Goal: Task Accomplishment & Management: Manage account settings

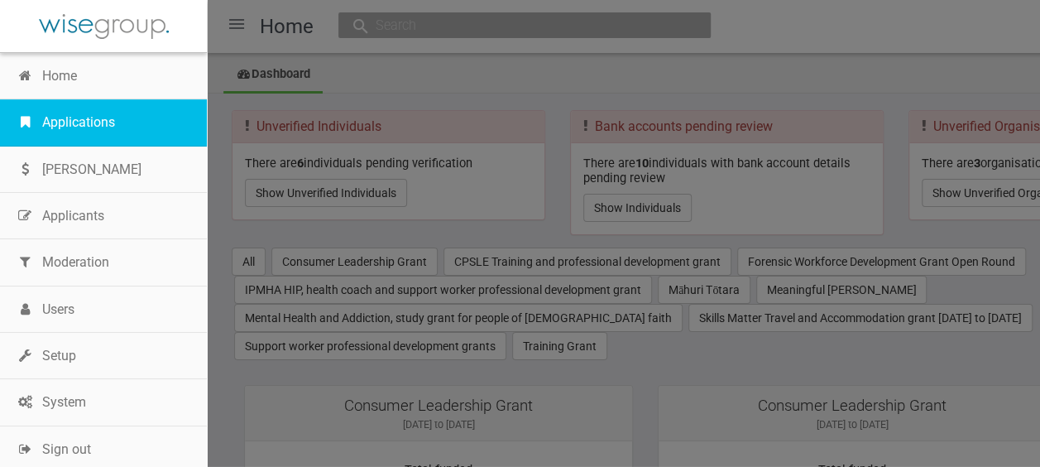
click at [77, 127] on link "Applications" at bounding box center [103, 122] width 207 height 46
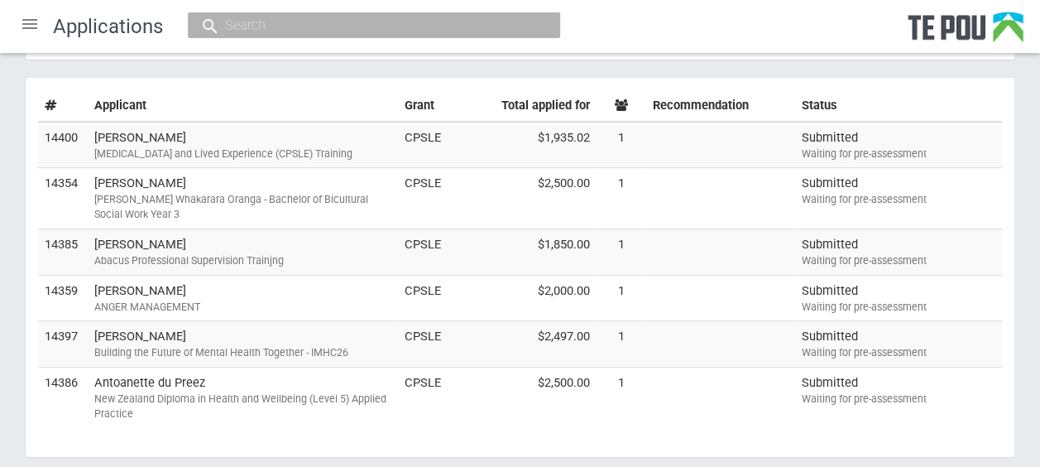
scroll to position [213, 0]
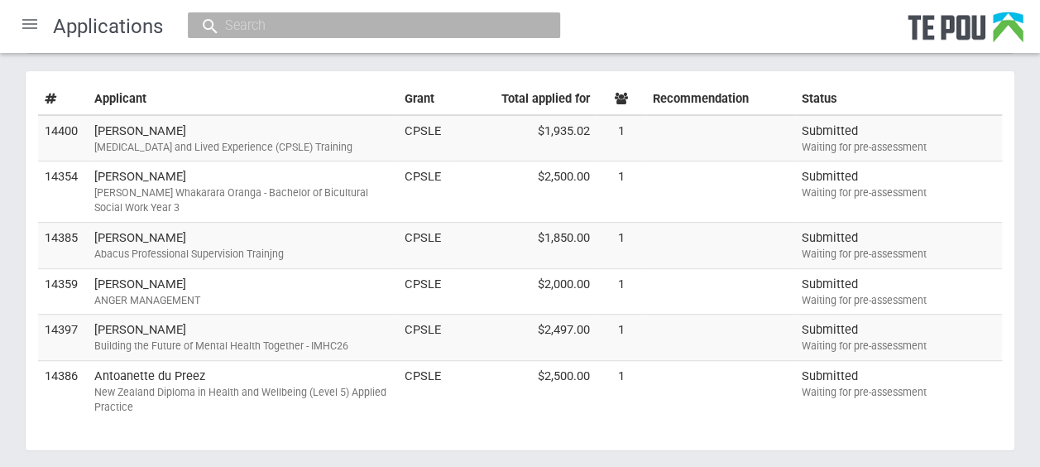
click at [1023, 255] on div "Grant round CPSLE Training and professional development grant September 2025 Al…" at bounding box center [520, 162] width 1040 height 644
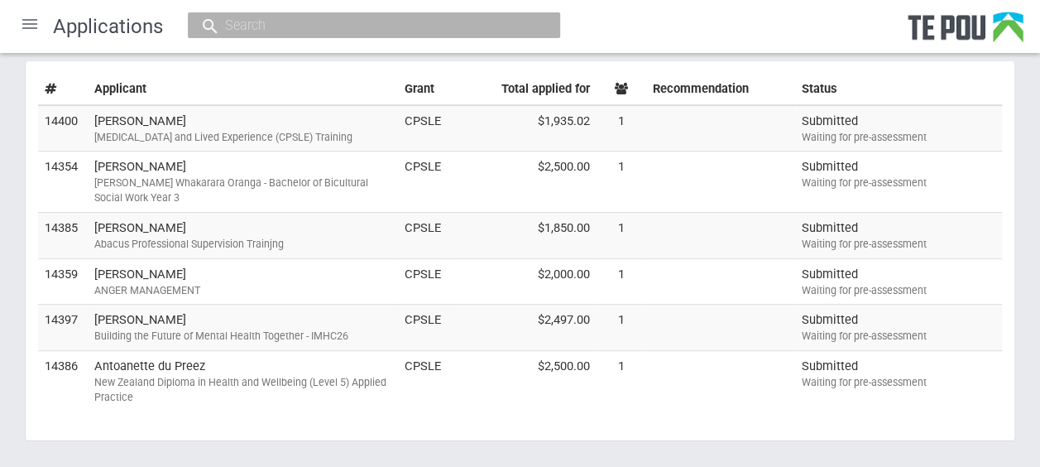
scroll to position [219, 0]
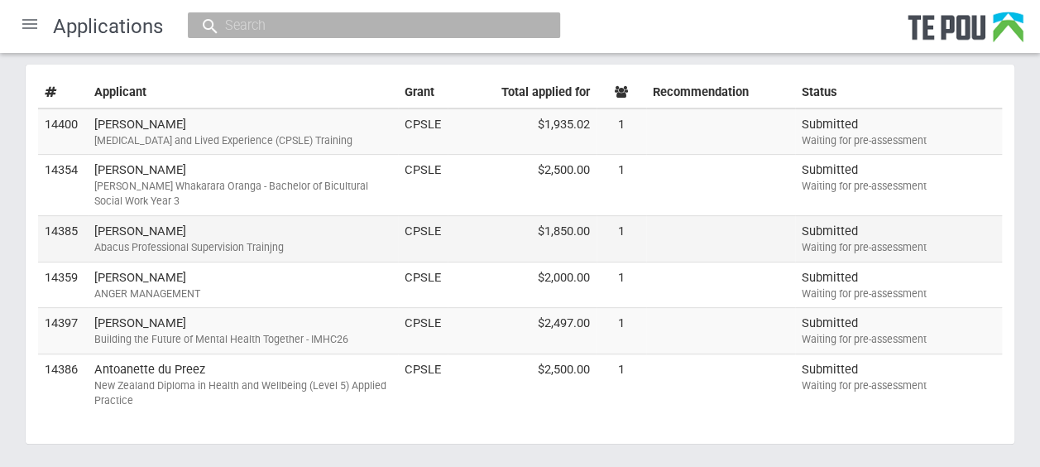
click at [343, 232] on td "Brenda Kerr Abacus Professional Supervision Trainjng" at bounding box center [243, 238] width 310 height 46
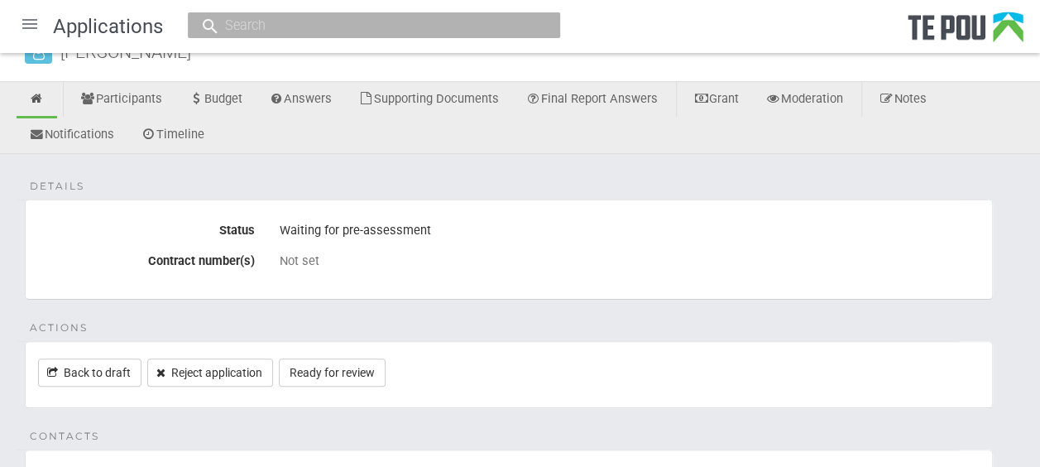
scroll to position [65, 0]
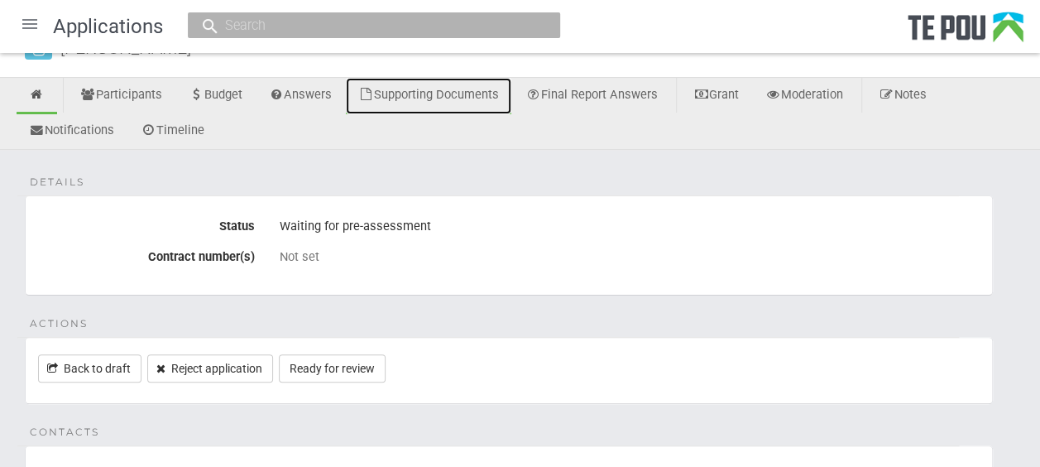
click at [490, 96] on link "Supporting Documents" at bounding box center [429, 96] width 166 height 36
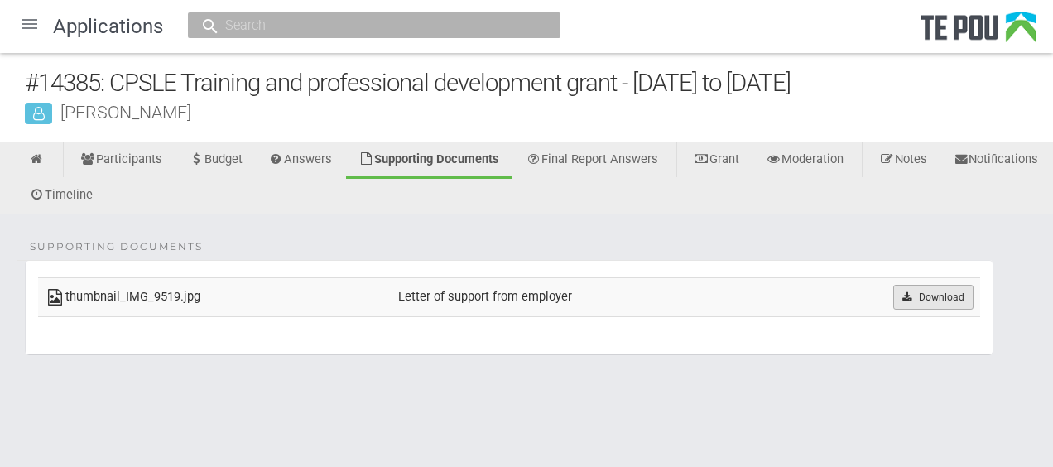
click at [921, 290] on link "Download" at bounding box center [933, 297] width 80 height 25
click at [308, 165] on link "Answers" at bounding box center [301, 160] width 89 height 36
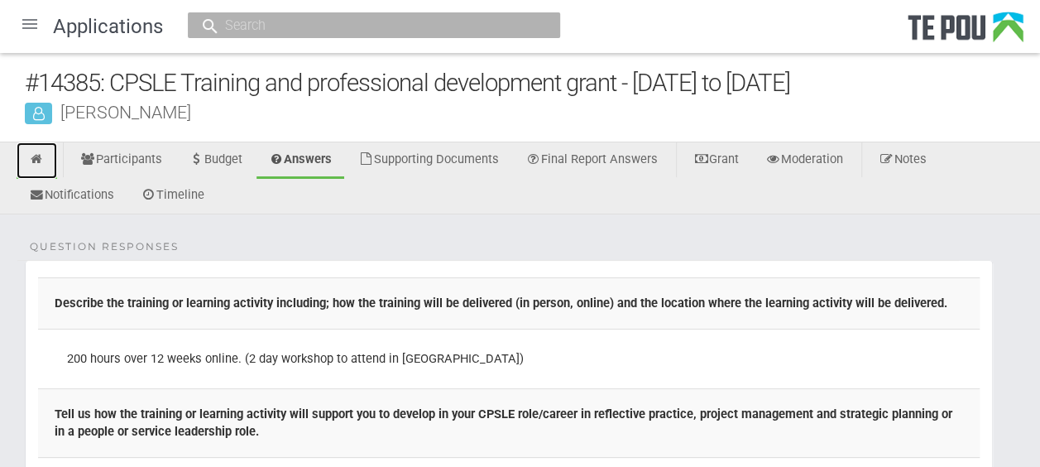
click at [44, 161] on icon at bounding box center [37, 159] width 16 height 12
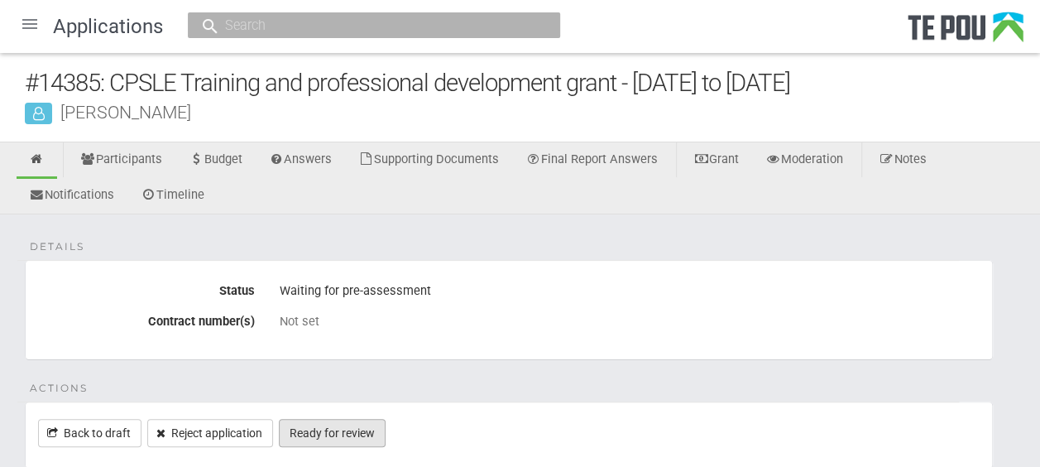
click at [355, 427] on link "Ready for review" at bounding box center [332, 433] width 107 height 28
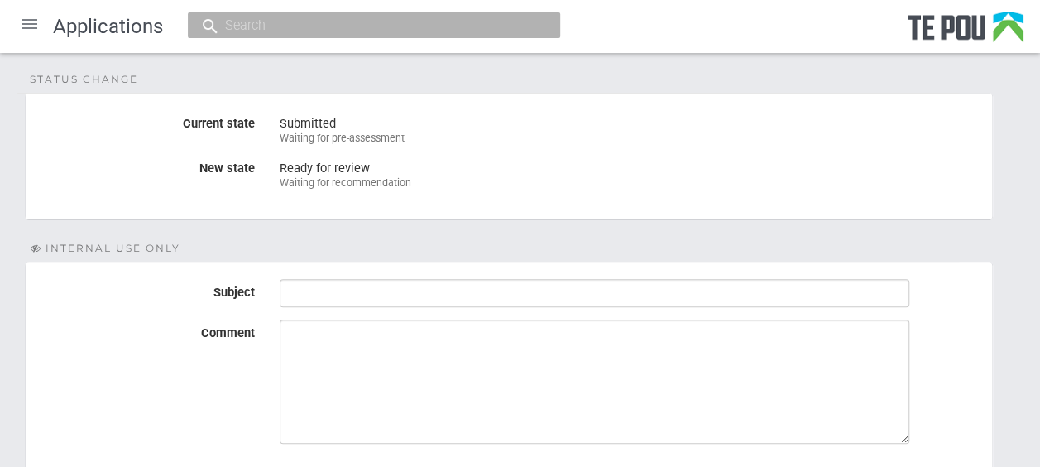
scroll to position [303, 0]
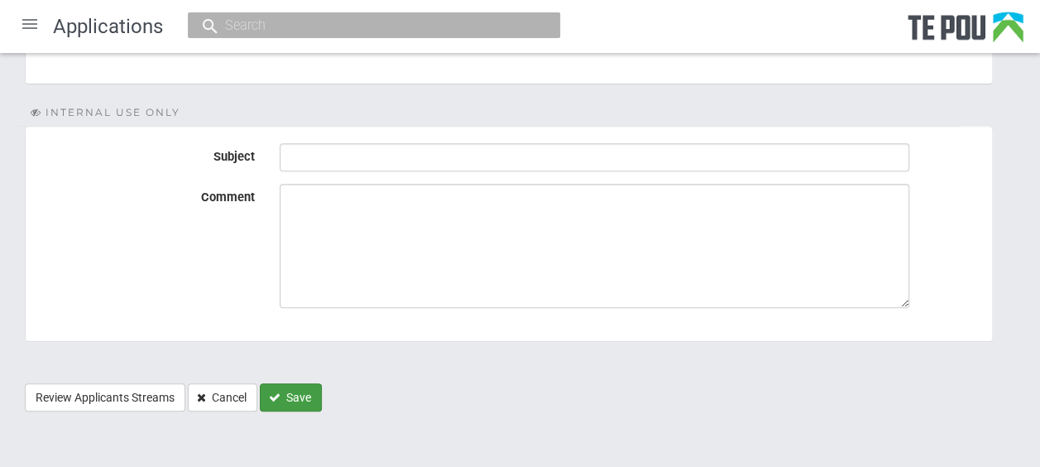
click at [288, 396] on button "Save" at bounding box center [291, 397] width 62 height 28
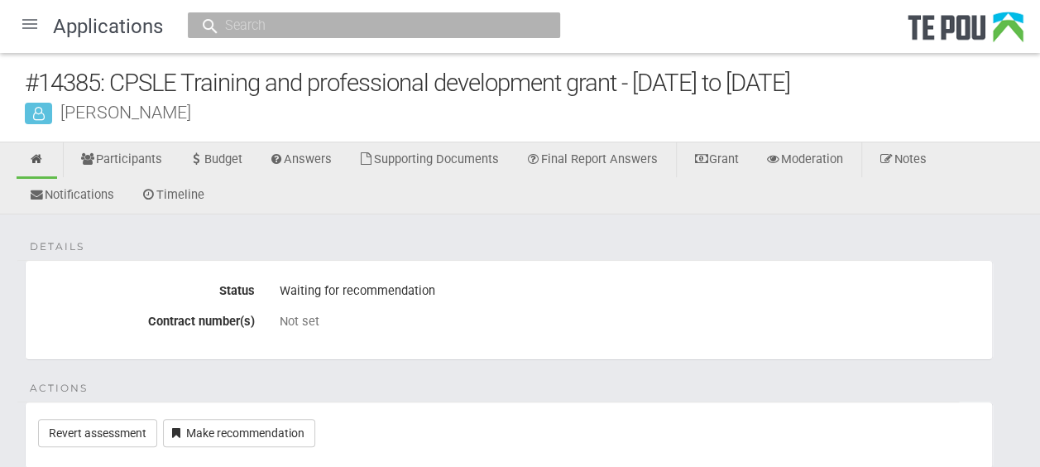
click at [23, 24] on div at bounding box center [30, 24] width 40 height 40
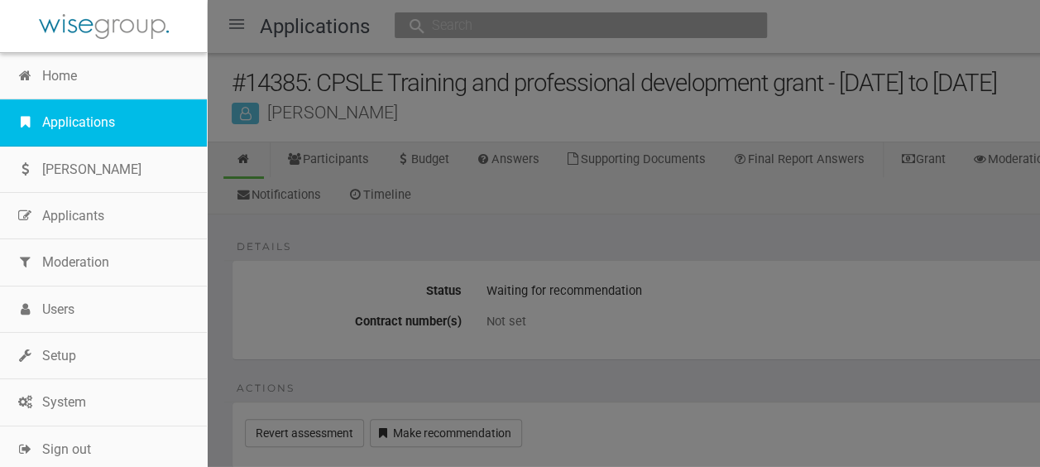
click at [93, 119] on link "Applications" at bounding box center [103, 122] width 207 height 46
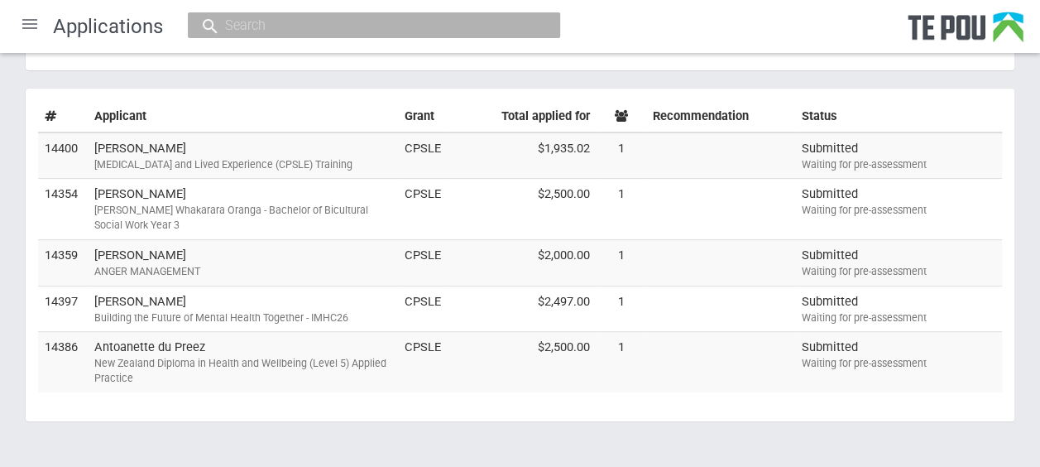
scroll to position [198, 0]
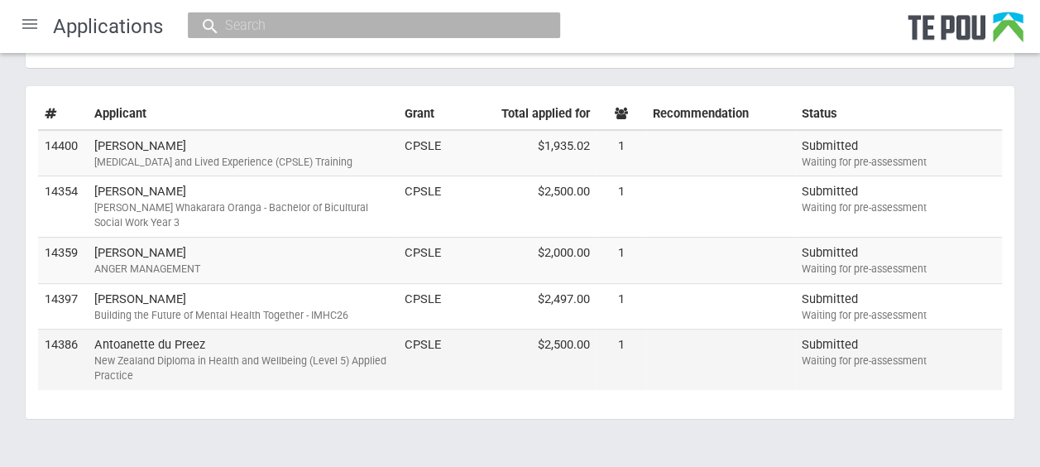
click at [245, 353] on div "New Zealand Diploma in Health and Wellbeing (Level 5) Applied Practice" at bounding box center [242, 368] width 297 height 30
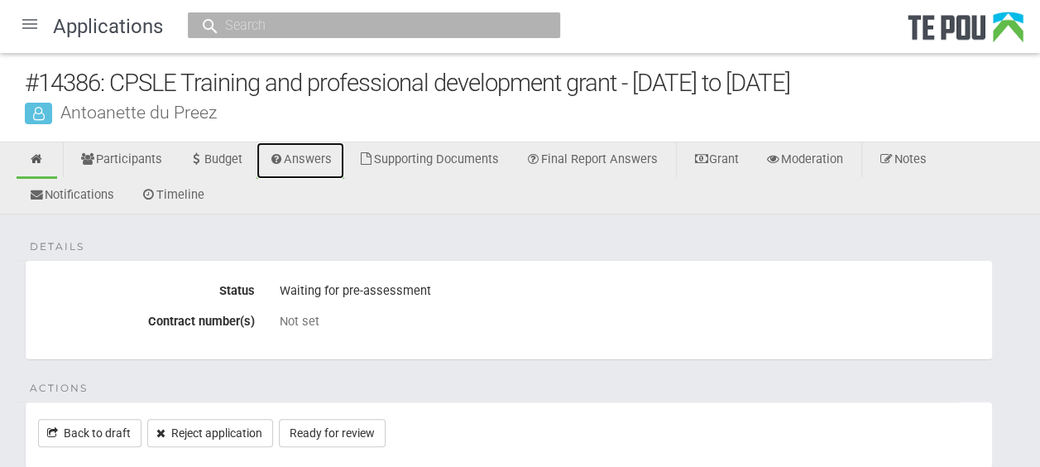
click at [330, 152] on link "Answers" at bounding box center [301, 160] width 89 height 36
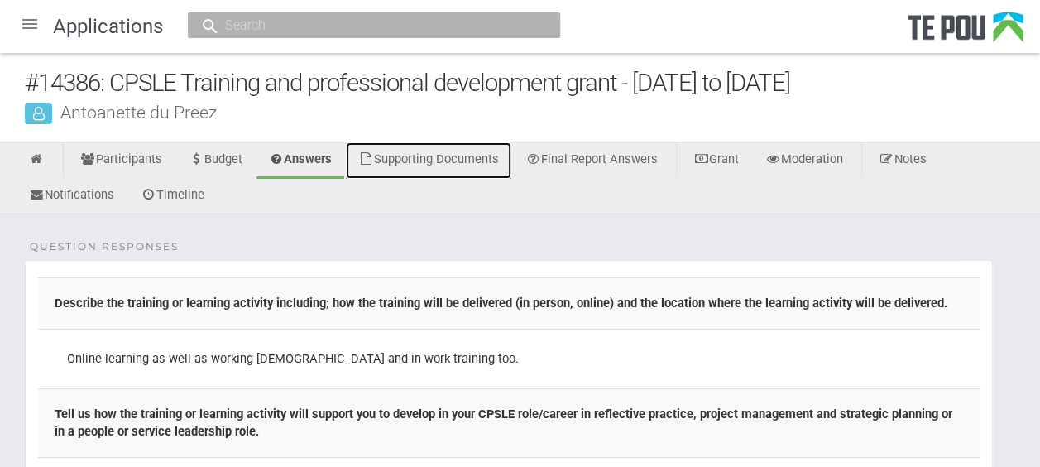
click at [478, 157] on link "Supporting Documents" at bounding box center [429, 160] width 166 height 36
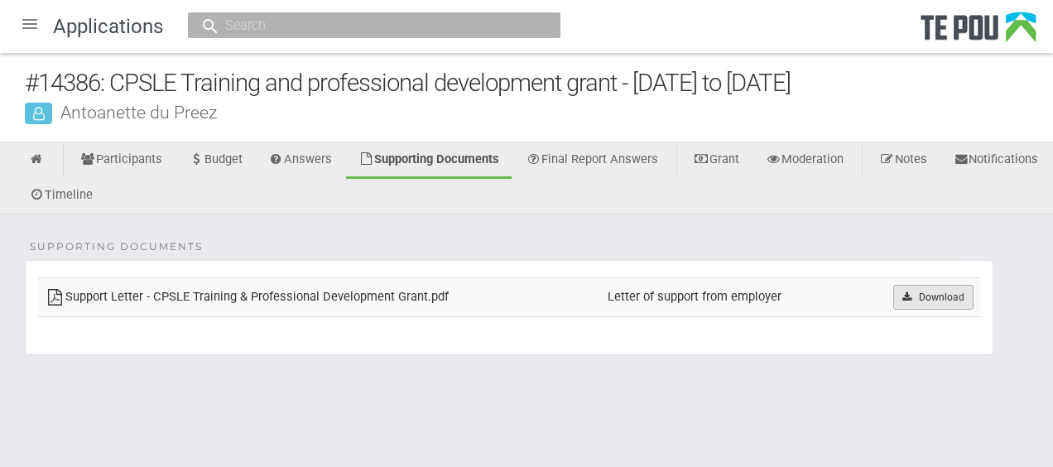
click at [919, 295] on link "Download" at bounding box center [933, 297] width 80 height 25
click at [31, 160] on icon at bounding box center [37, 159] width 16 height 12
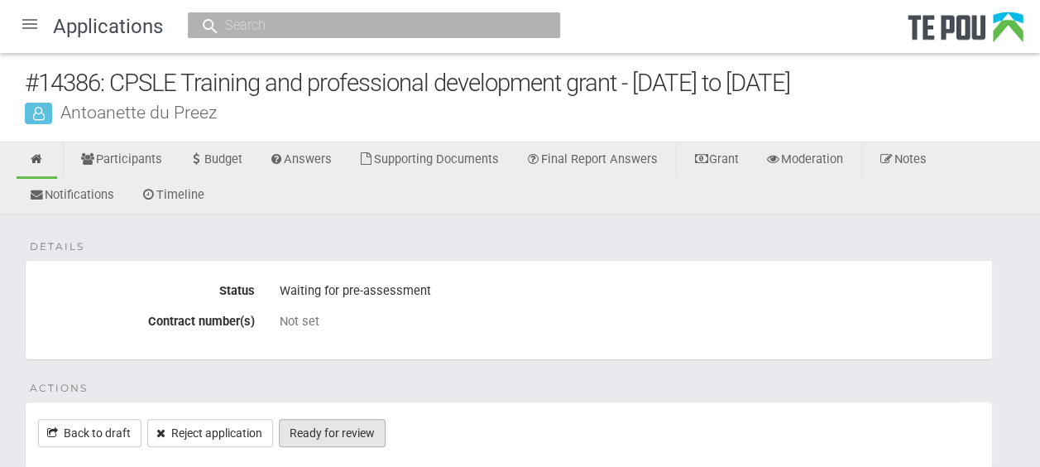
click at [366, 425] on link "Ready for review" at bounding box center [332, 433] width 107 height 28
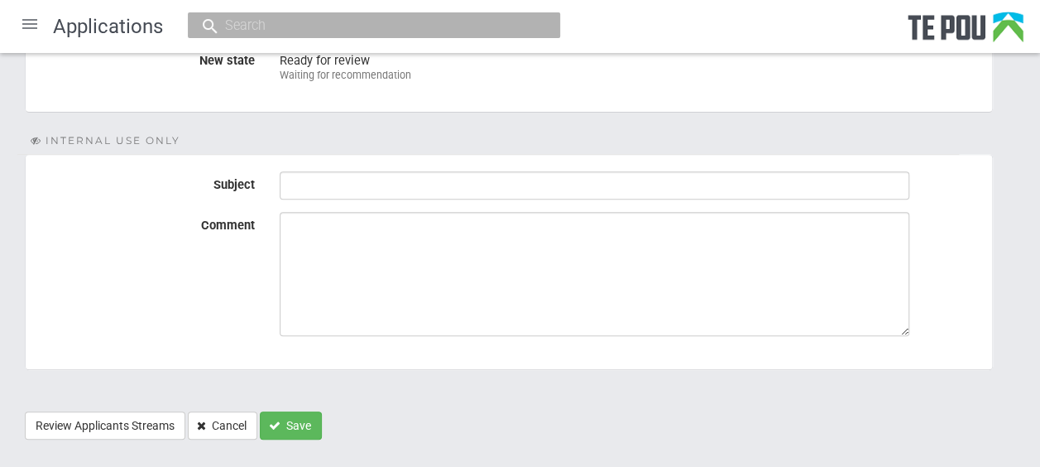
scroll to position [303, 0]
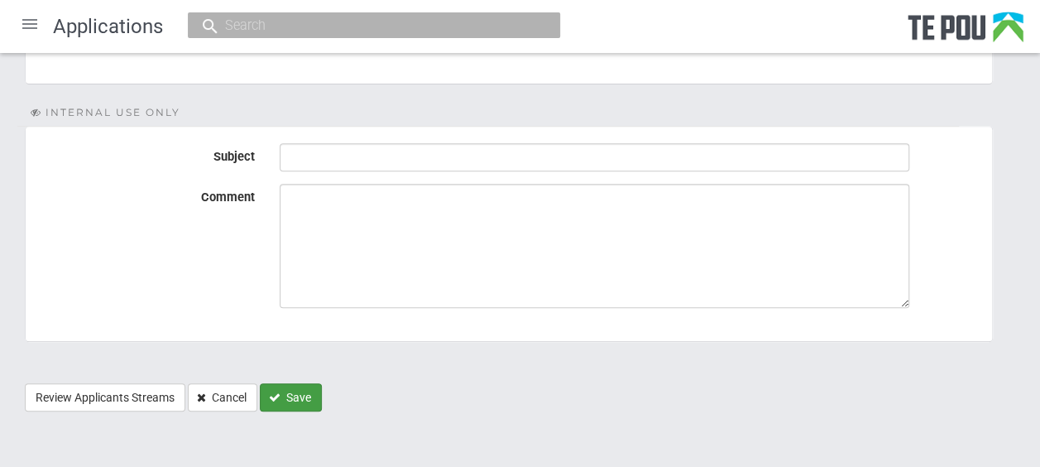
click at [287, 386] on button "Save" at bounding box center [291, 397] width 62 height 28
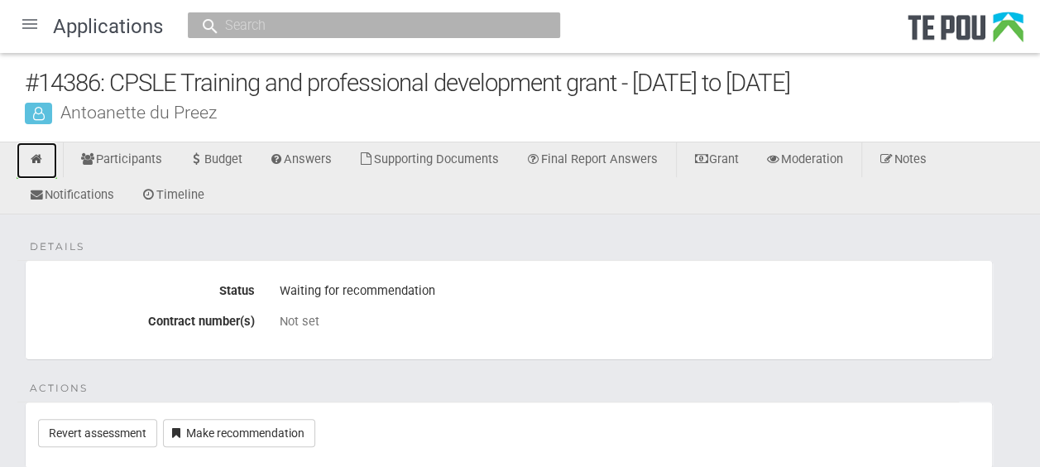
click at [38, 154] on icon at bounding box center [37, 159] width 16 height 12
click at [31, 27] on div at bounding box center [30, 24] width 40 height 40
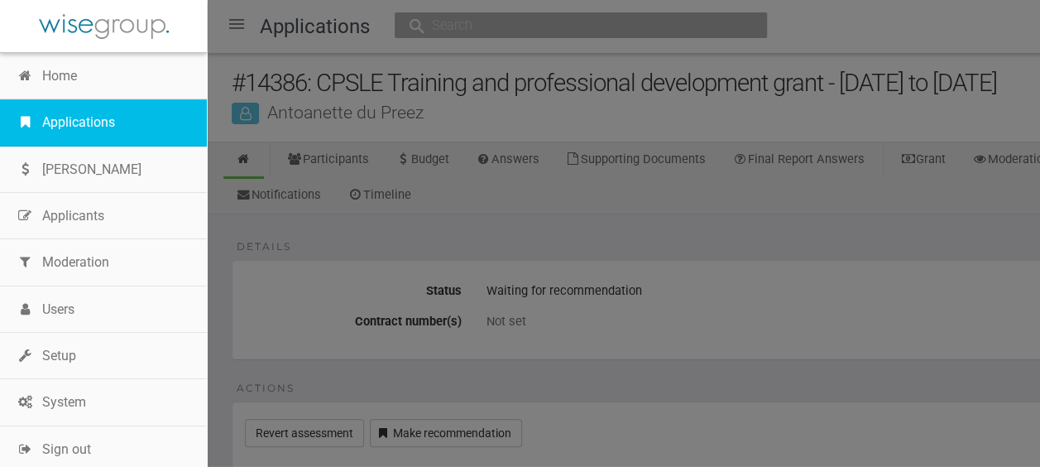
click at [79, 120] on link "Applications" at bounding box center [103, 122] width 207 height 46
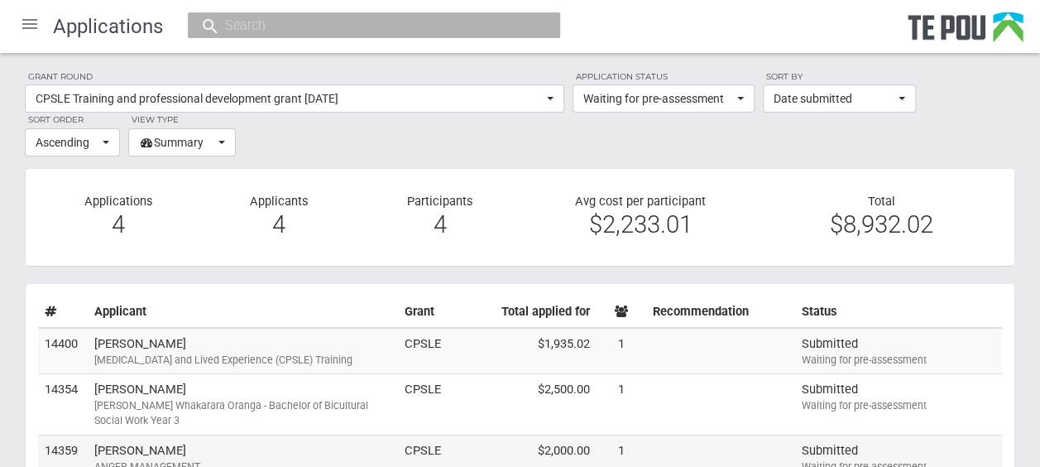
click at [311, 450] on td "[PERSON_NAME] [MEDICAL_DATA]" at bounding box center [243, 458] width 310 height 46
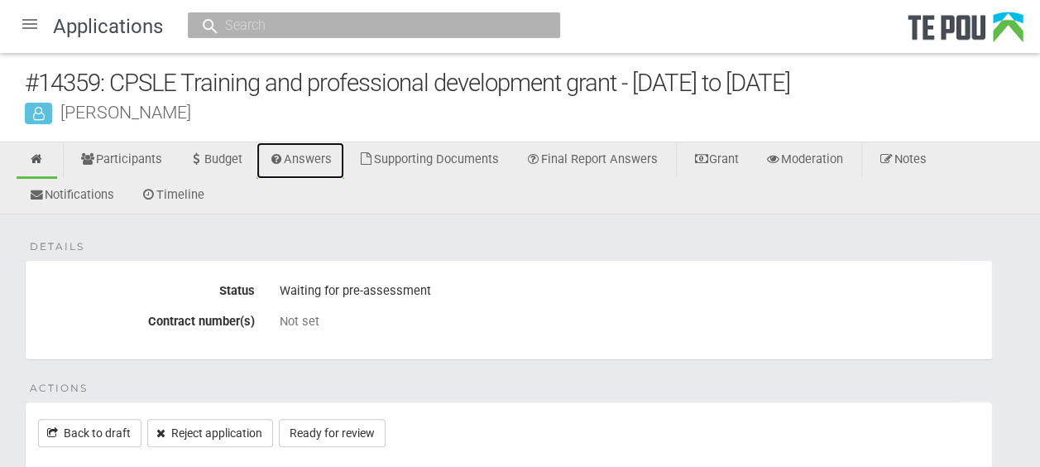
click at [318, 161] on link "Answers" at bounding box center [301, 160] width 89 height 36
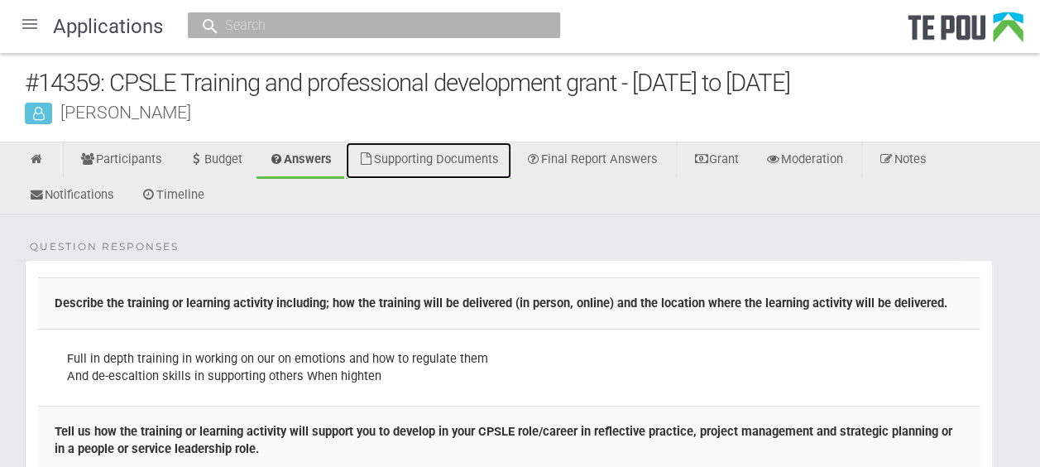
click at [488, 156] on link "Supporting Documents" at bounding box center [429, 160] width 166 height 36
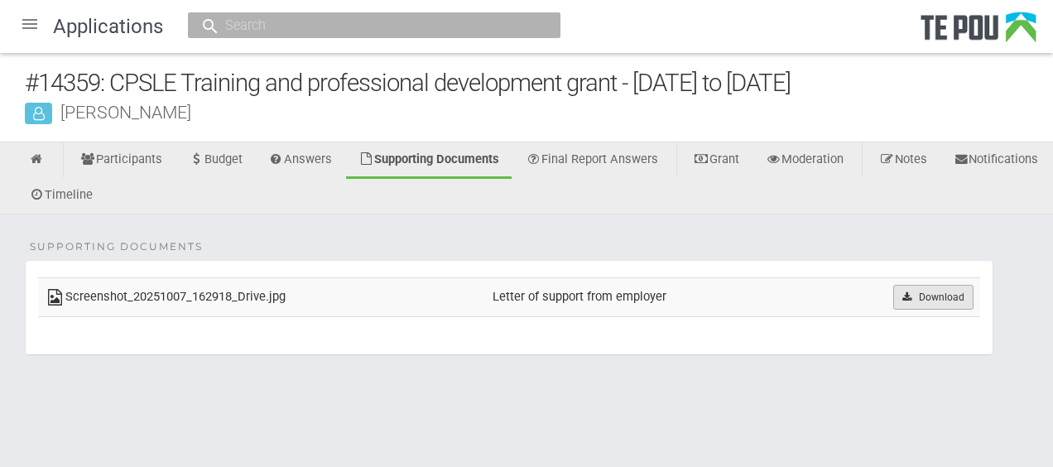
click at [906, 294] on icon at bounding box center [907, 297] width 12 height 10
click at [46, 156] on link at bounding box center [37, 160] width 41 height 36
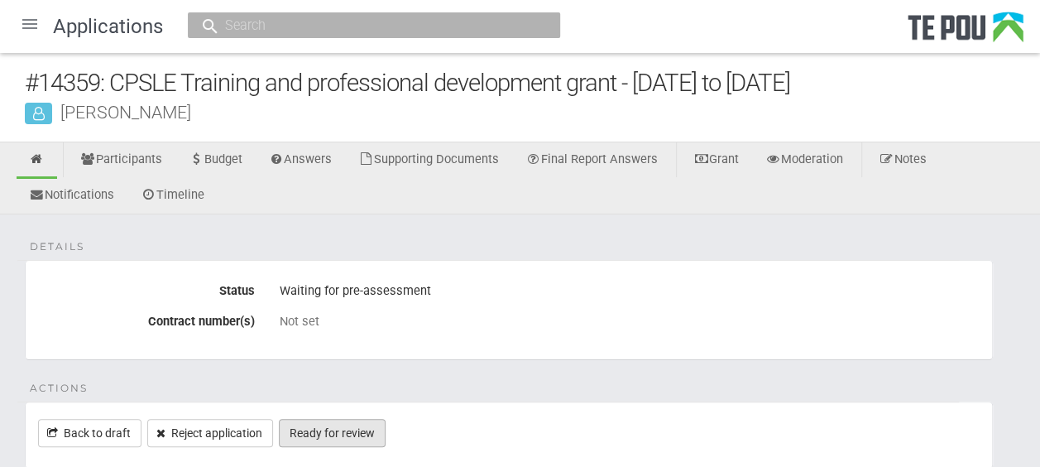
click at [354, 430] on link "Ready for review" at bounding box center [332, 433] width 107 height 28
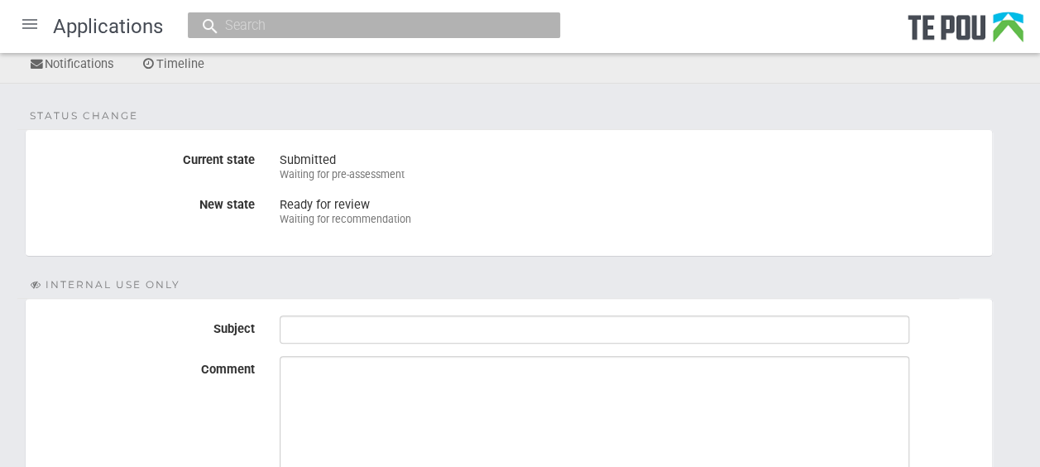
scroll to position [303, 0]
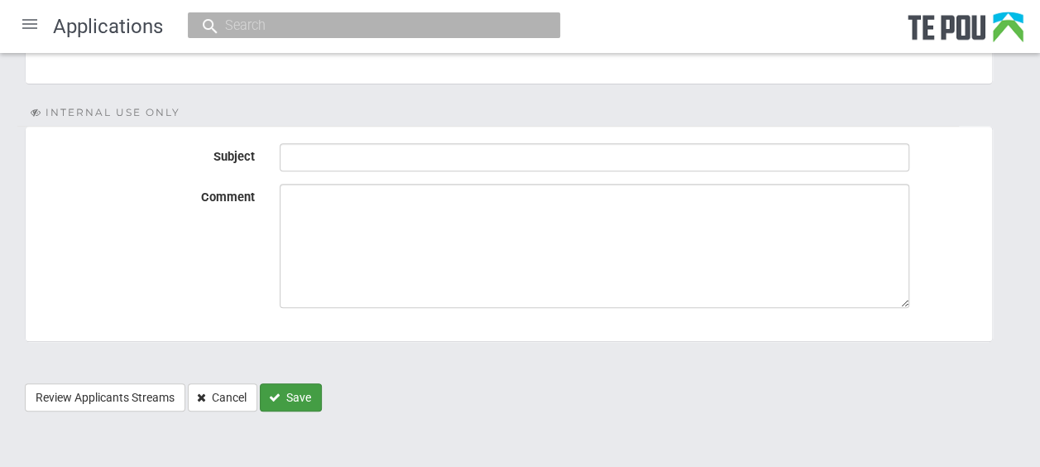
click at [286, 390] on button "Save" at bounding box center [291, 397] width 62 height 28
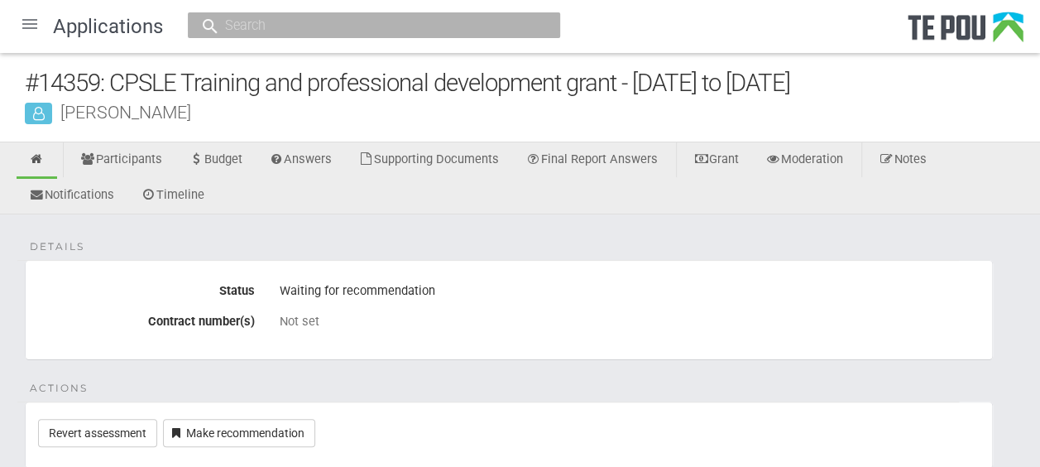
click at [31, 30] on div at bounding box center [30, 24] width 40 height 40
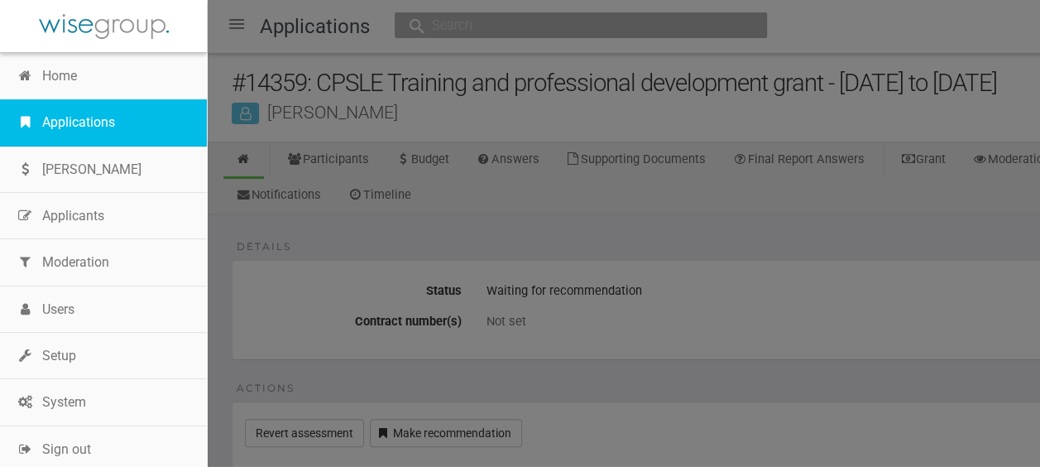
click at [79, 126] on link "Applications" at bounding box center [103, 122] width 207 height 46
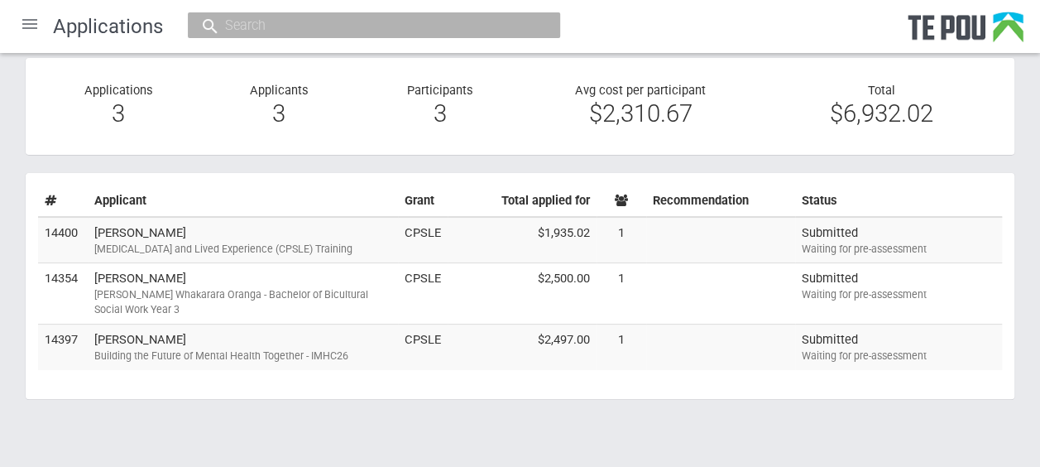
scroll to position [115, 0]
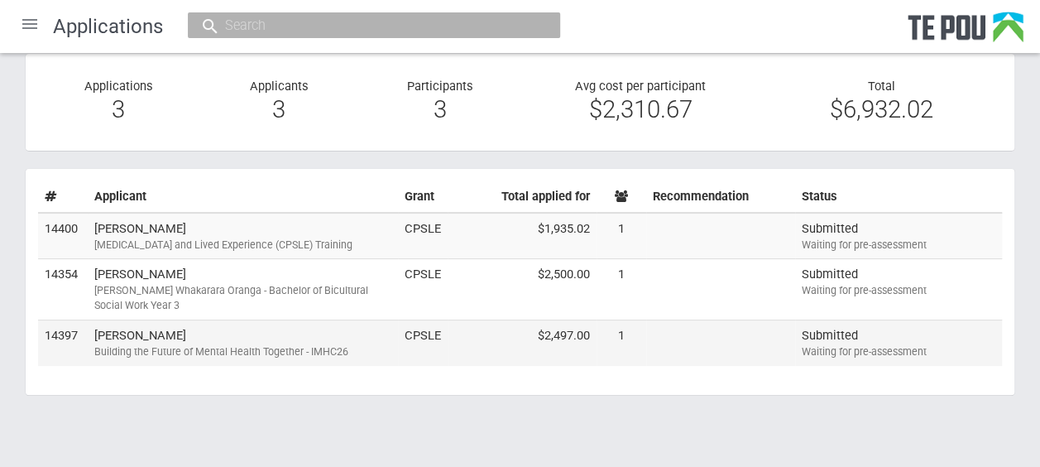
click at [265, 336] on td "Sarah Woollard Building the Future of Mental Health Together - IMHC26" at bounding box center [243, 343] width 310 height 46
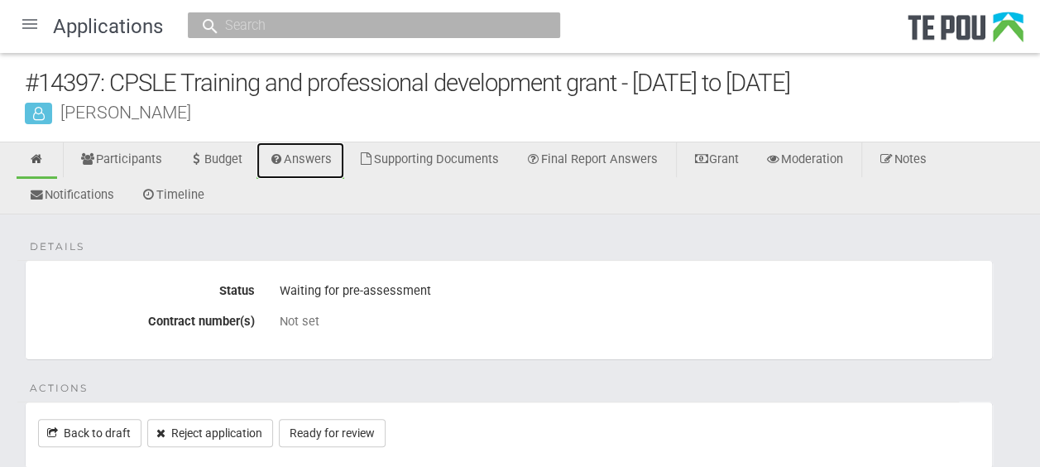
click at [329, 162] on link "Answers" at bounding box center [301, 160] width 89 height 36
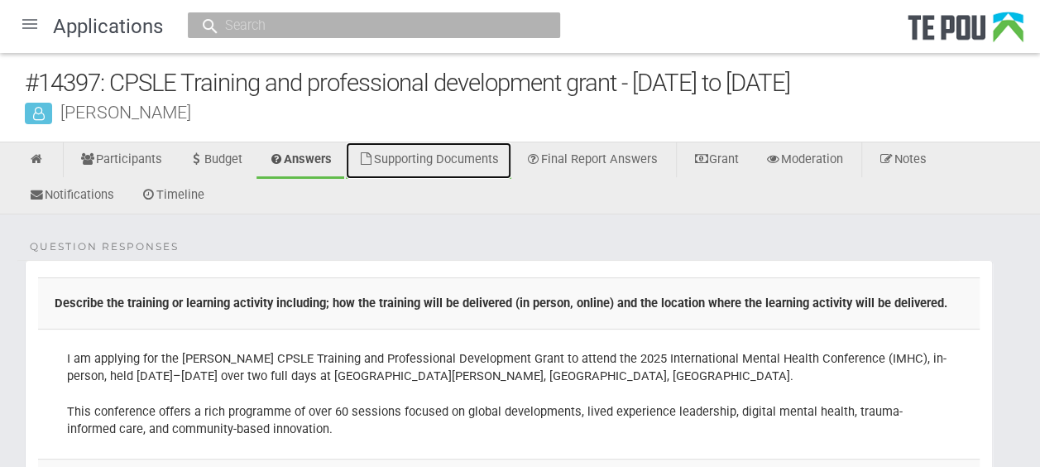
click at [495, 161] on link "Supporting Documents" at bounding box center [429, 160] width 166 height 36
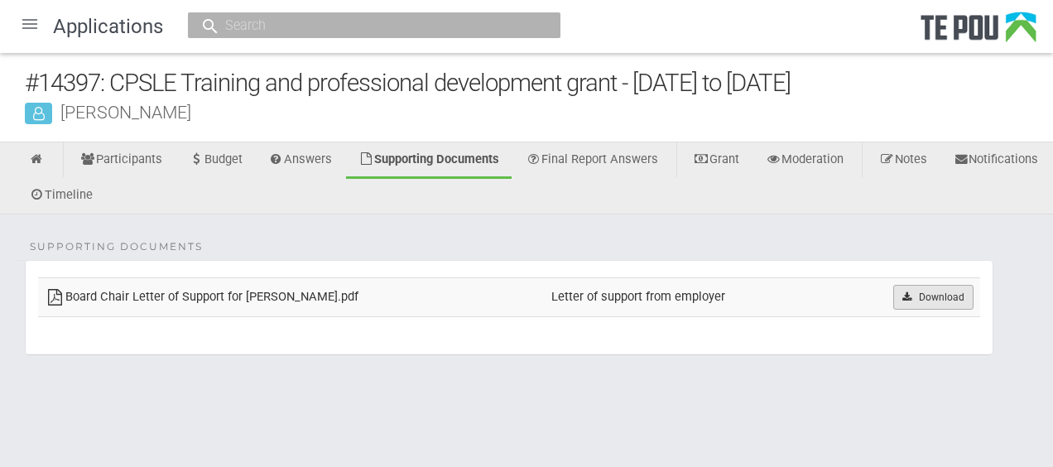
click at [952, 299] on link "Download" at bounding box center [933, 297] width 80 height 25
click at [41, 156] on icon at bounding box center [37, 159] width 16 height 12
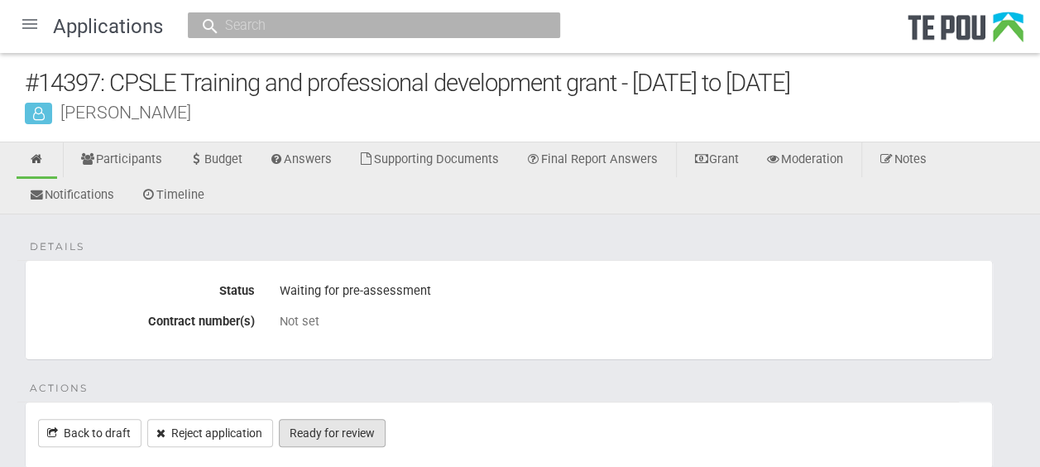
click at [345, 427] on link "Ready for review" at bounding box center [332, 433] width 107 height 28
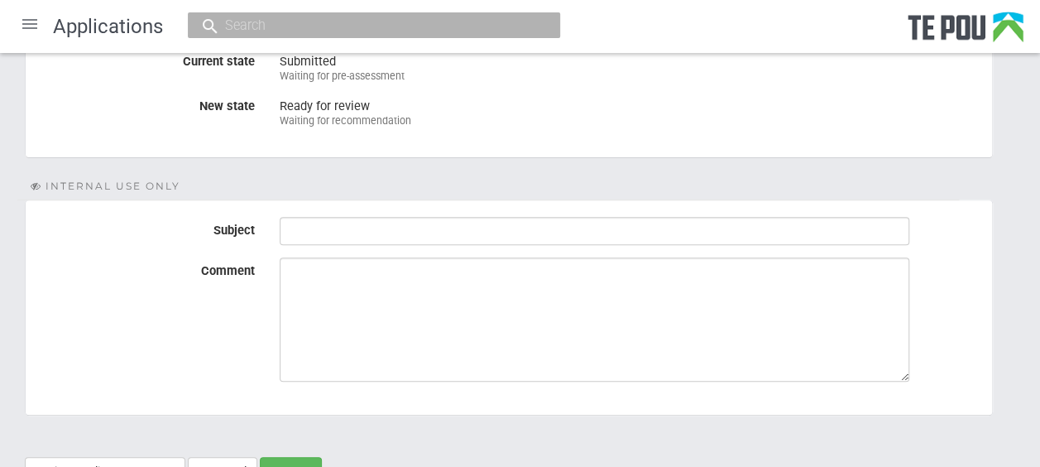
scroll to position [303, 0]
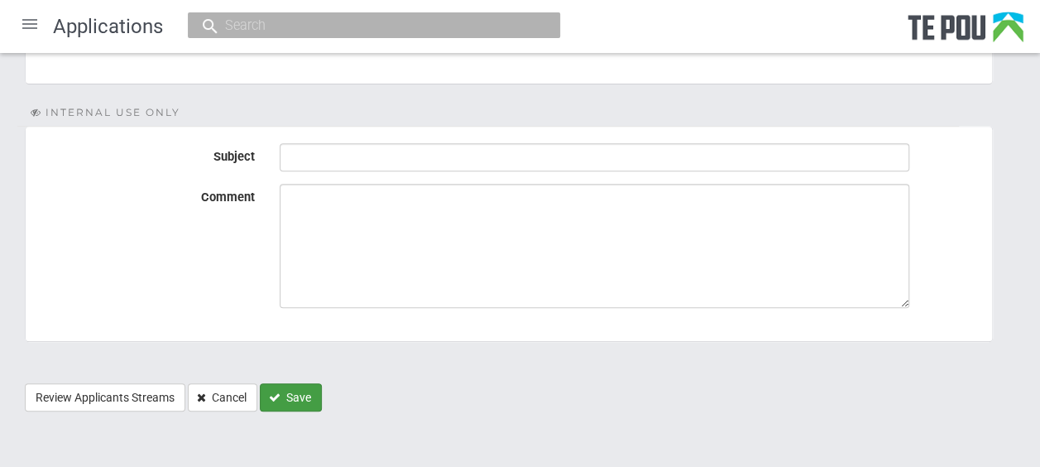
click at [298, 394] on button "Save" at bounding box center [291, 397] width 62 height 28
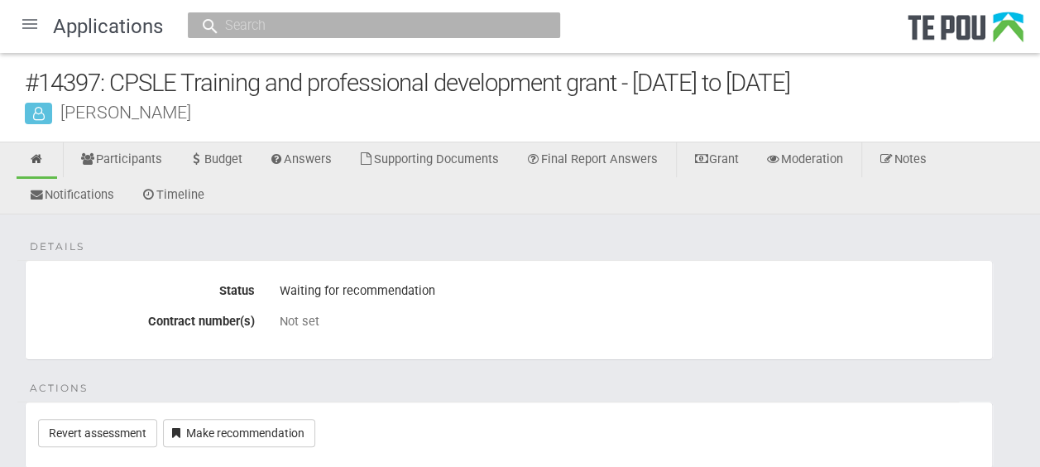
click at [26, 22] on div at bounding box center [30, 24] width 40 height 40
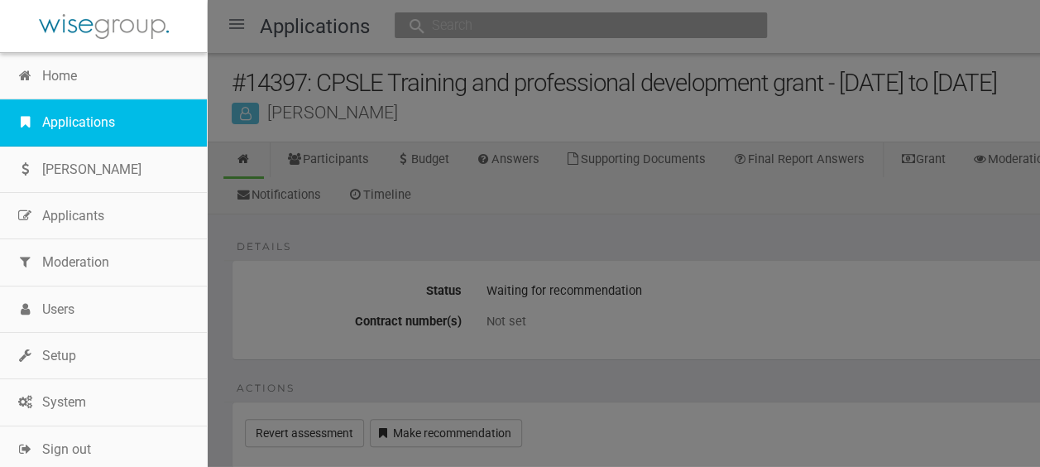
click at [68, 114] on link "Applications" at bounding box center [103, 122] width 207 height 46
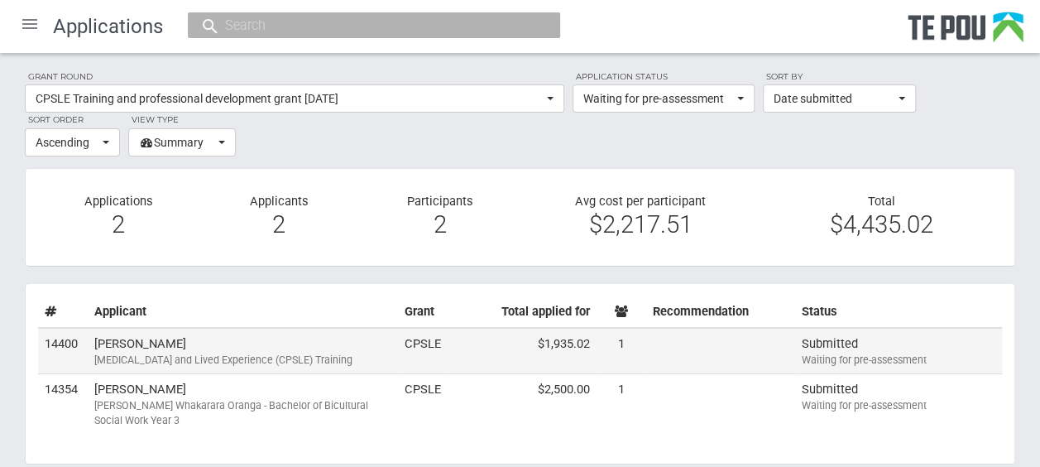
click at [294, 348] on td "Celia Jack Peer Support and Lived Experience (CPSLE) Training" at bounding box center [243, 351] width 310 height 46
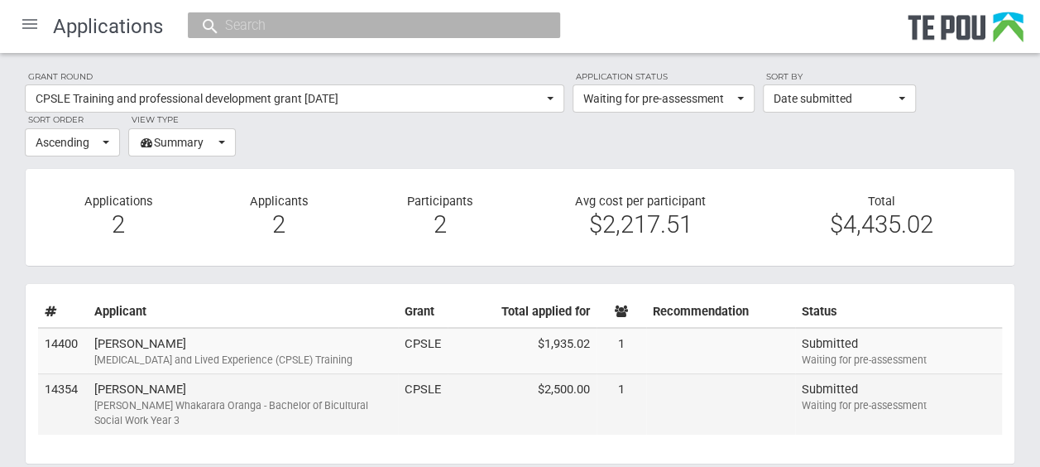
click at [189, 398] on div "Ngā Poutoko Whakarara Oranga - Bachelor of Bicultural Social Work Year 3" at bounding box center [242, 413] width 297 height 30
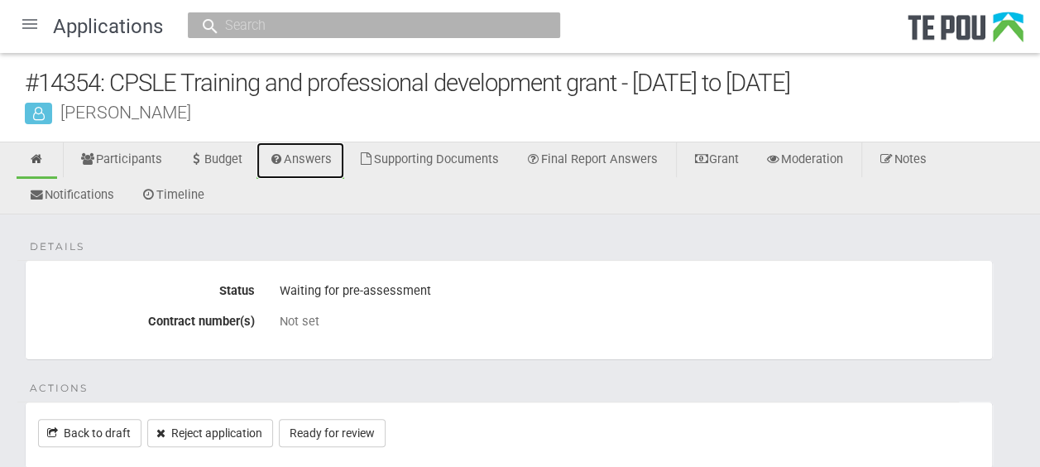
click at [324, 157] on link "Answers" at bounding box center [301, 160] width 89 height 36
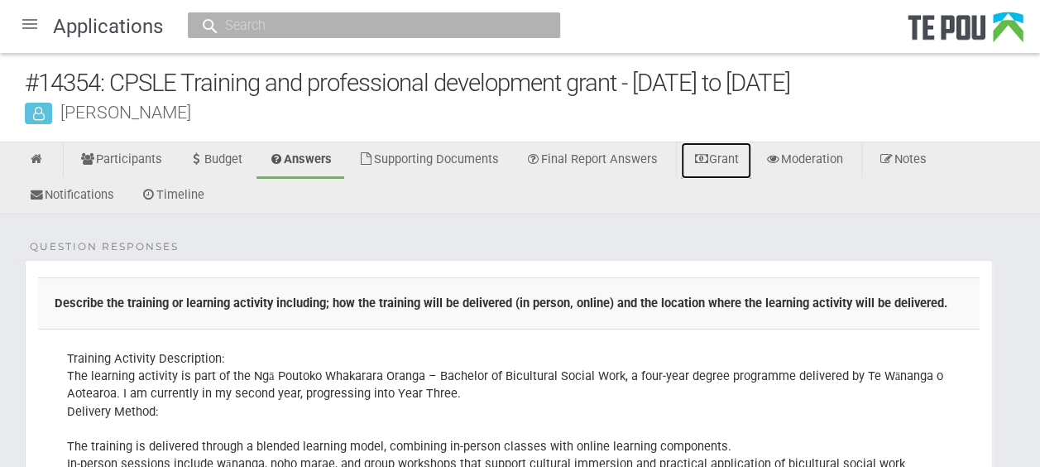
click at [738, 159] on link "Grant" at bounding box center [716, 160] width 70 height 36
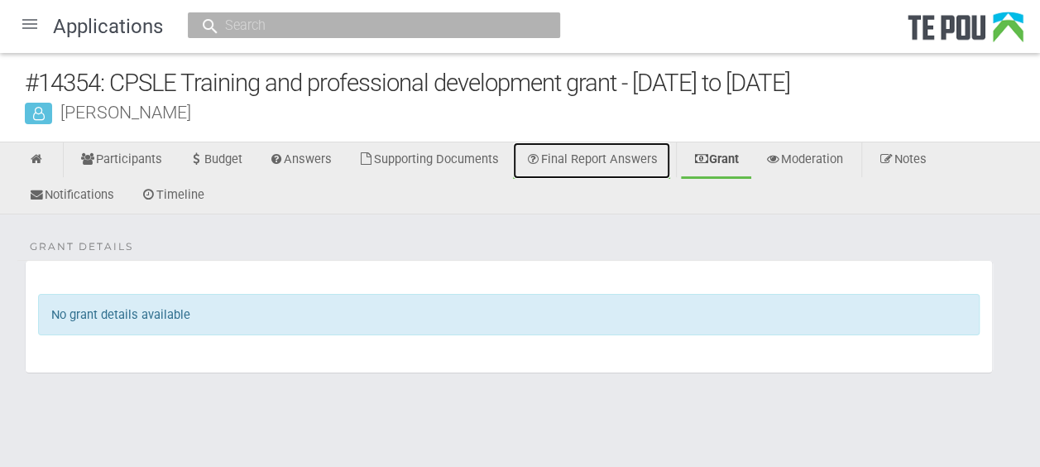
click at [651, 151] on link "Final Report Answers" at bounding box center [591, 160] width 157 height 36
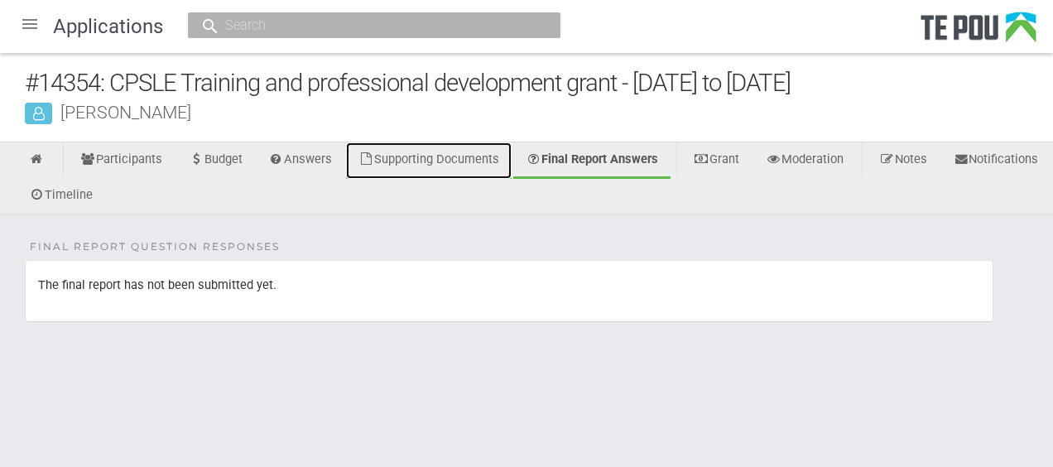
click at [457, 164] on link "Supporting Documents" at bounding box center [429, 160] width 166 height 36
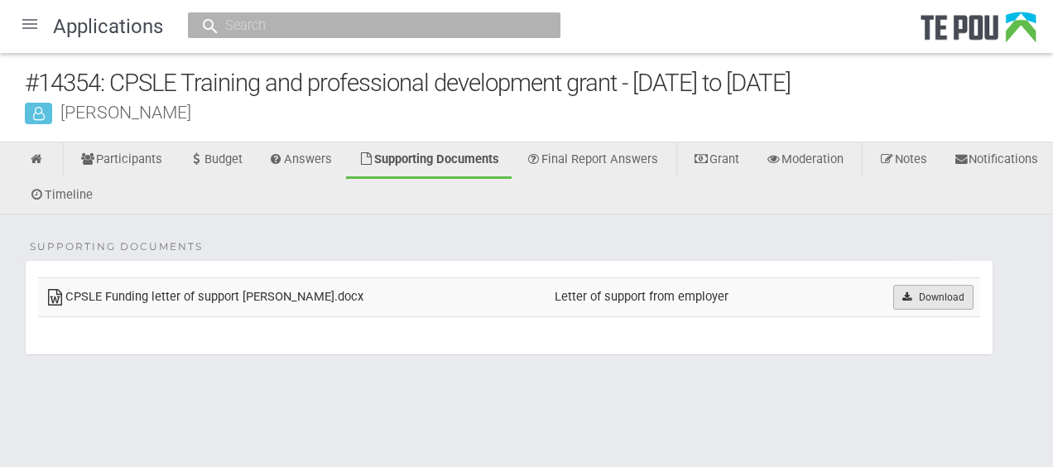
click at [927, 291] on link "Download" at bounding box center [933, 297] width 80 height 25
click at [570, 385] on div "Supporting Documents CPSLE Funding letter of support [PERSON_NAME].docx Letter …" at bounding box center [526, 313] width 1053 height 199
click at [46, 151] on link at bounding box center [37, 160] width 41 height 36
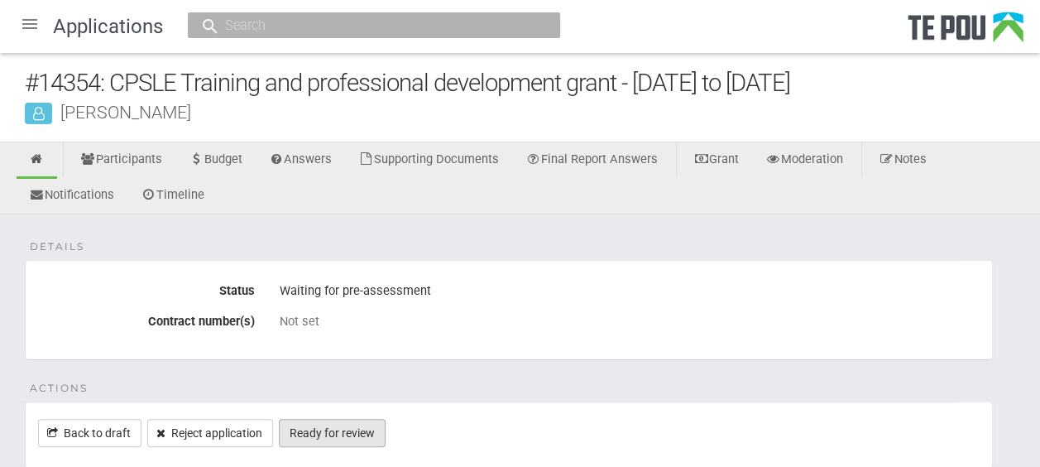
click at [366, 425] on link "Ready for review" at bounding box center [332, 433] width 107 height 28
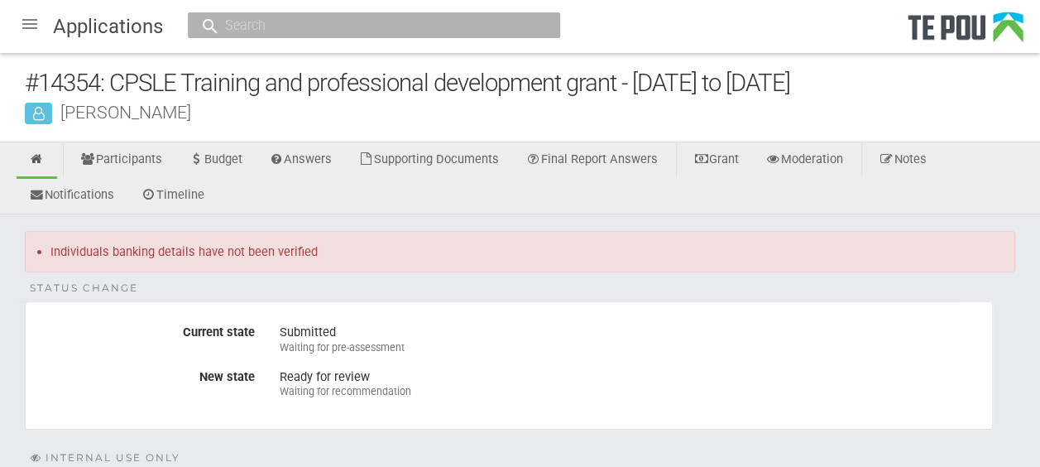
click at [34, 22] on div at bounding box center [30, 24] width 40 height 40
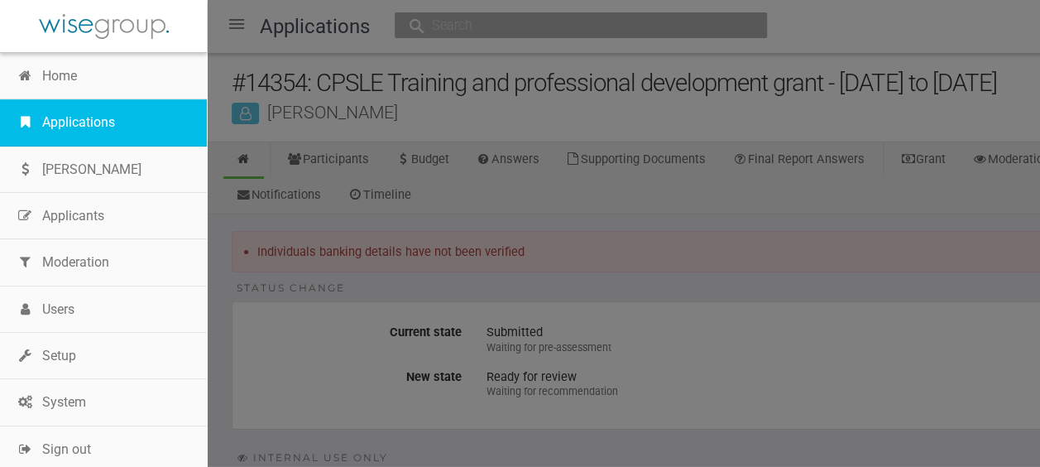
click at [70, 109] on link "Applications" at bounding box center [103, 122] width 207 height 46
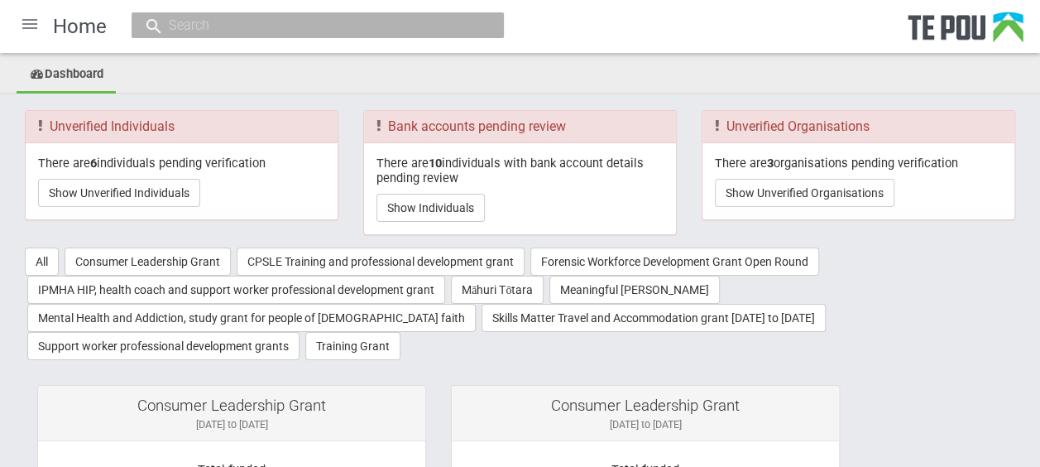
click at [31, 22] on div at bounding box center [30, 24] width 40 height 40
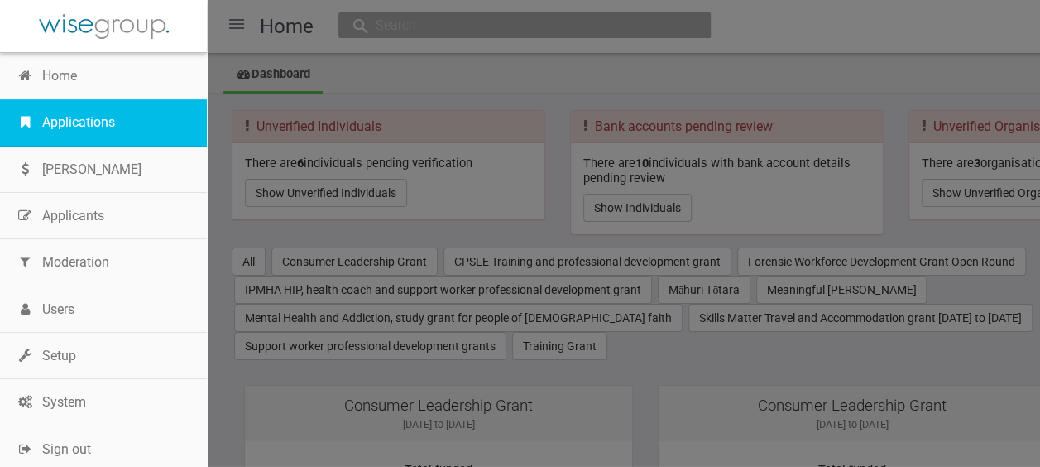
click at [108, 118] on link "Applications" at bounding box center [103, 122] width 207 height 46
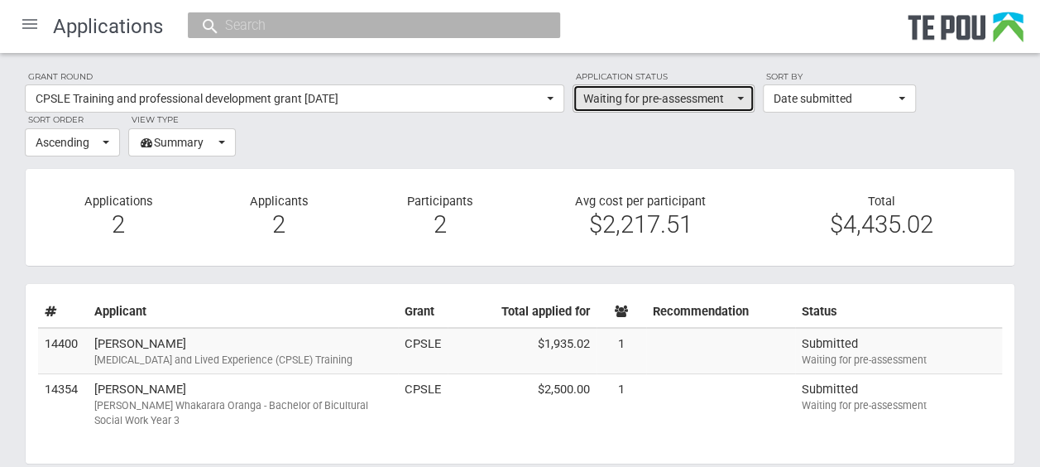
click at [704, 96] on span "Waiting for pre-assessment" at bounding box center [659, 98] width 150 height 17
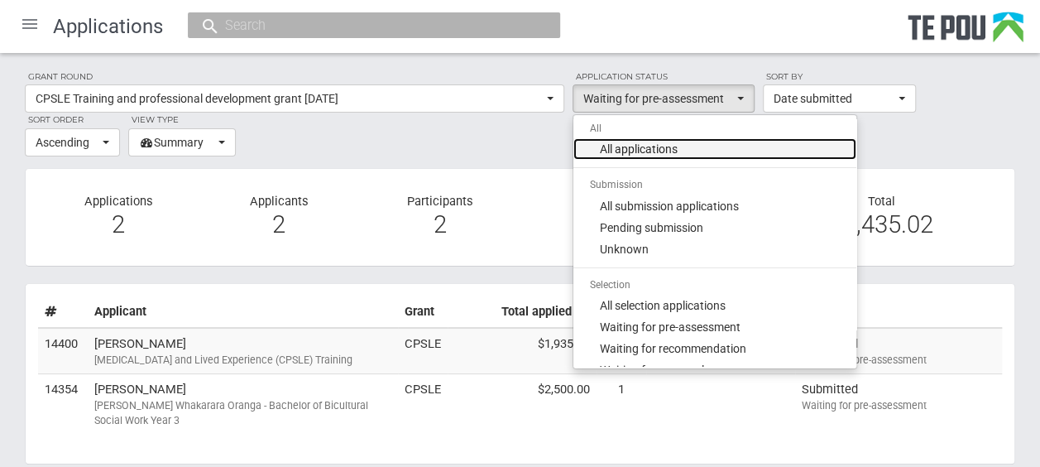
click at [701, 149] on link "All applications" at bounding box center [715, 149] width 283 height 22
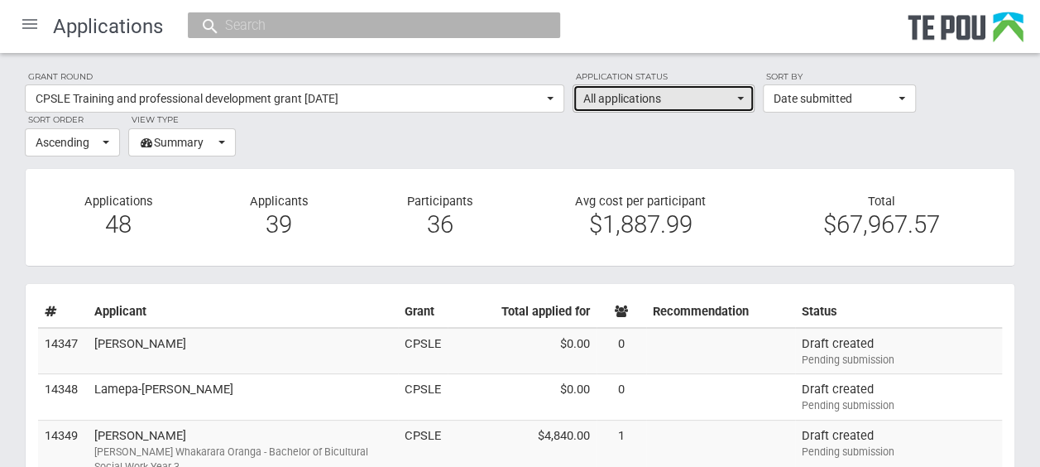
click at [727, 92] on span "All applications" at bounding box center [659, 98] width 150 height 17
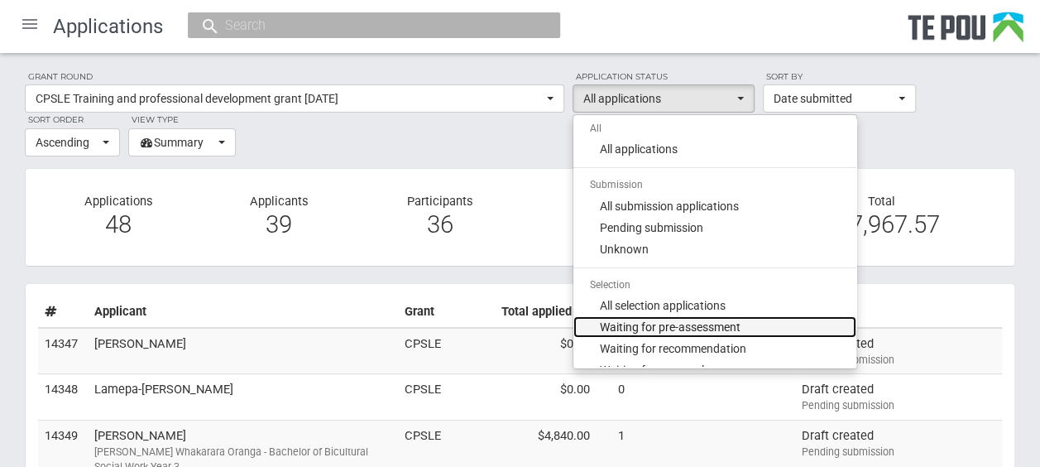
click at [723, 323] on span "Waiting for pre-assessment" at bounding box center [670, 327] width 141 height 17
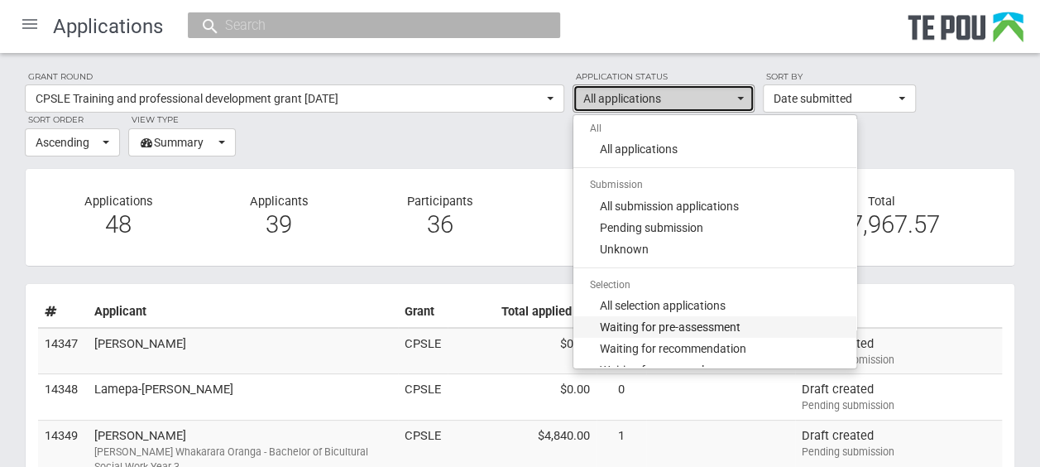
select select "100"
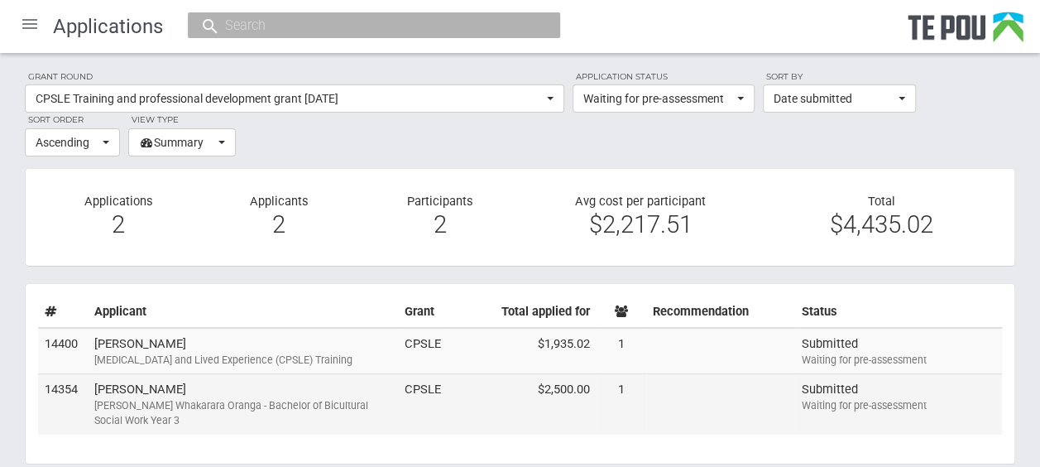
click at [354, 402] on div "Ngā Poutoko Whakarara Oranga - Bachelor of Bicultural Social Work Year 3" at bounding box center [242, 413] width 297 height 30
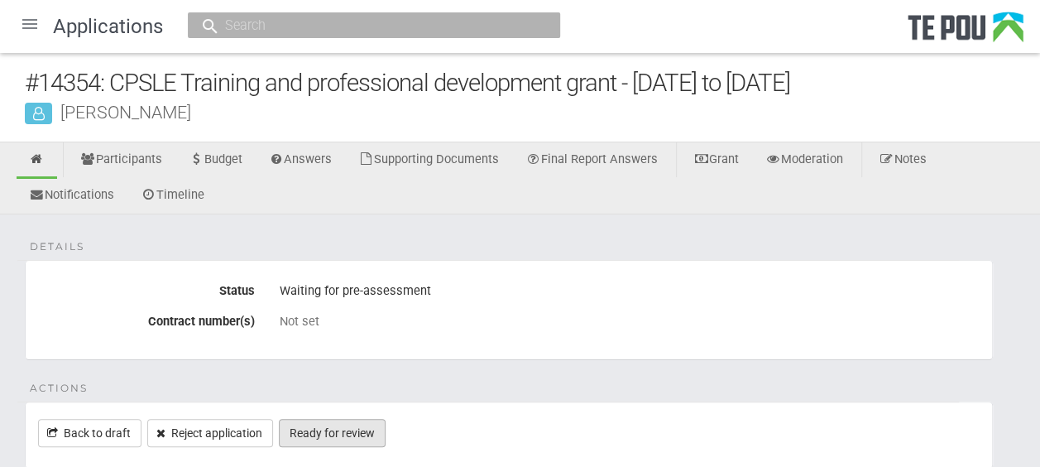
click at [360, 432] on link "Ready for review" at bounding box center [332, 433] width 107 height 28
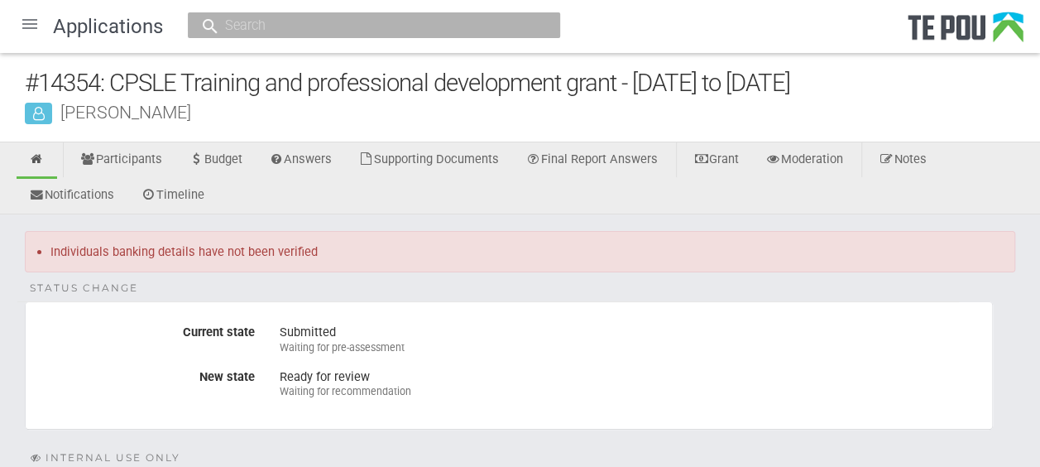
click at [27, 18] on div at bounding box center [30, 24] width 40 height 40
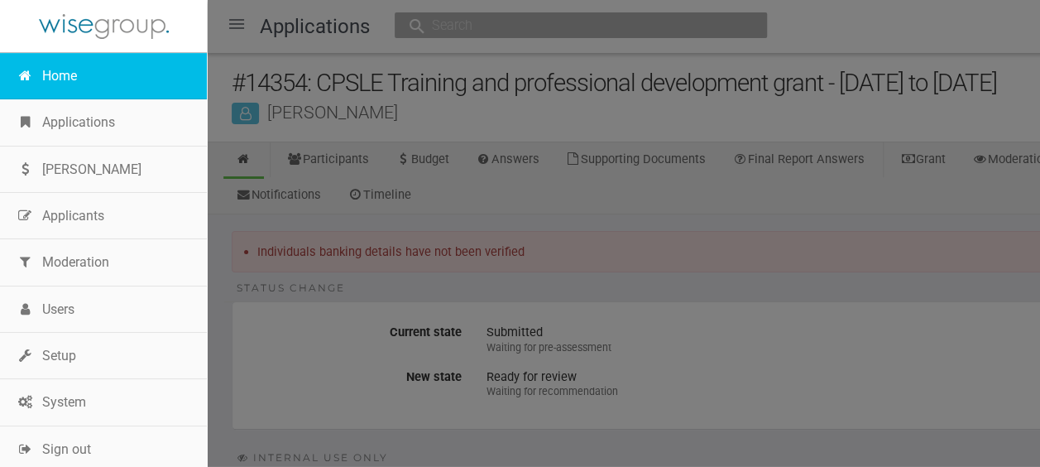
click at [63, 80] on link "Home" at bounding box center [103, 76] width 207 height 46
